Goal: Information Seeking & Learning: Learn about a topic

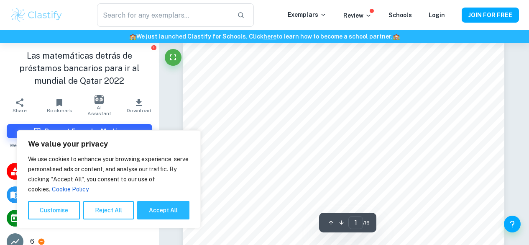
scroll to position [13, 0]
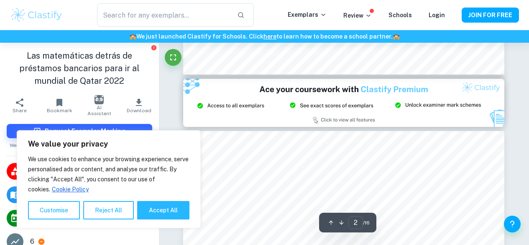
type input "3"
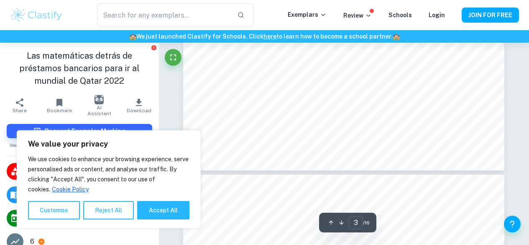
scroll to position [1235, 0]
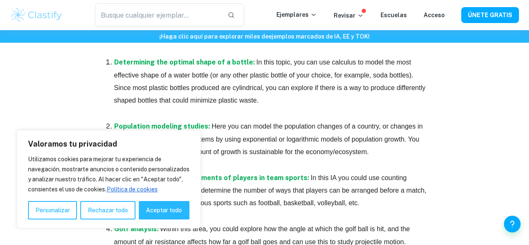
scroll to position [502, 0]
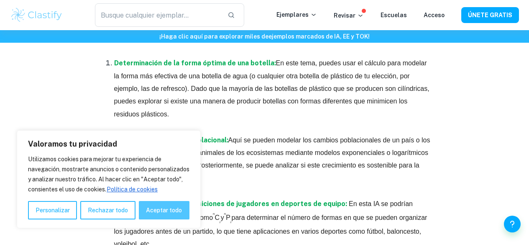
click at [161, 211] on font "Aceptar todo" at bounding box center [164, 209] width 36 height 7
checkbox input "true"
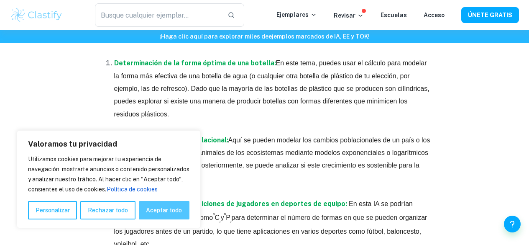
checkbox input "true"
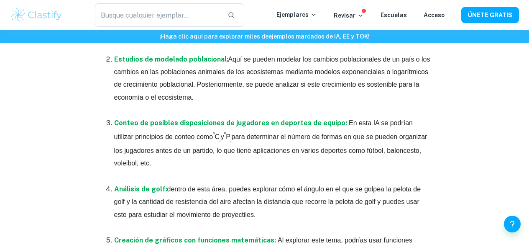
scroll to position [584, 0]
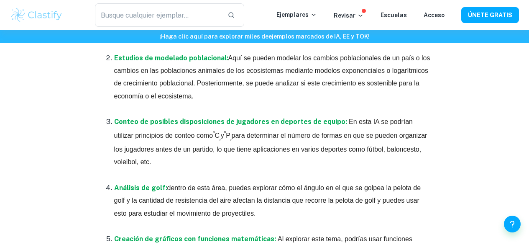
click at [221, 184] on p "Análisis de golf: dentro de esta área, puedes explorar cómo el ángulo en el que…" at bounding box center [273, 200] width 318 height 38
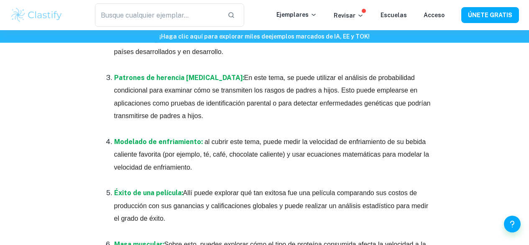
scroll to position [1593, 0]
